Goal: Register for event/course

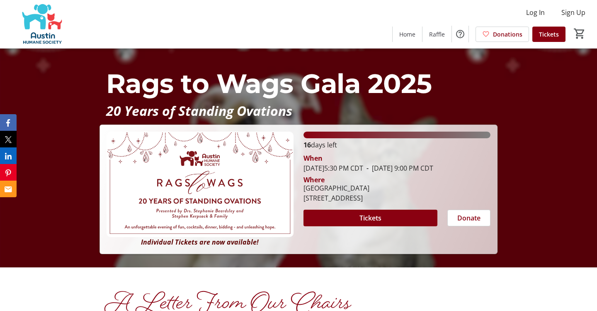
scroll to position [44, 0]
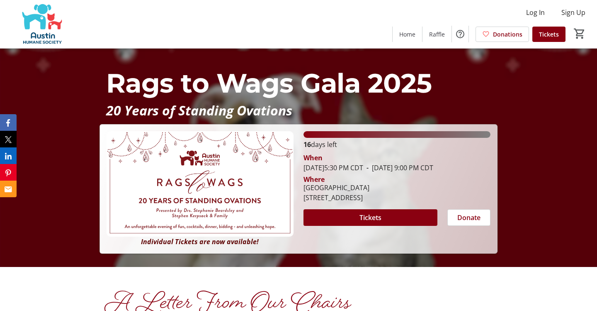
click at [439, 173] on div "When [DATE] 5:30 PM CDT - [DATE] 9:00 PM CDT" at bounding box center [397, 163] width 187 height 20
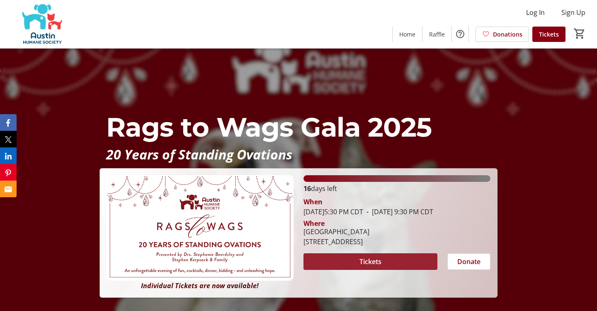
click at [351, 271] on span at bounding box center [371, 261] width 134 height 20
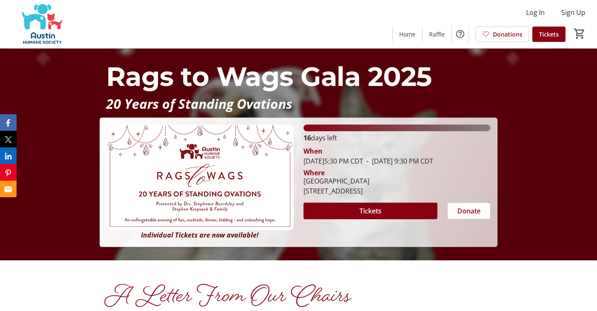
scroll to position [51, 0]
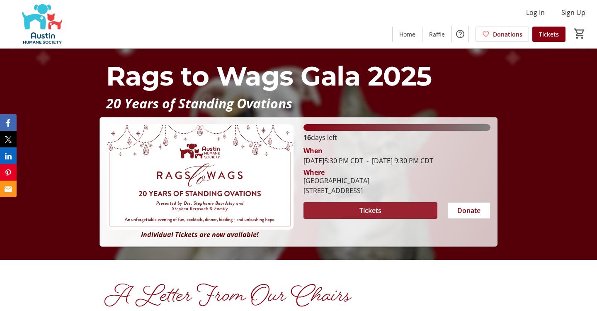
click at [353, 217] on span at bounding box center [371, 210] width 134 height 20
